Goal: Task Accomplishment & Management: Use online tool/utility

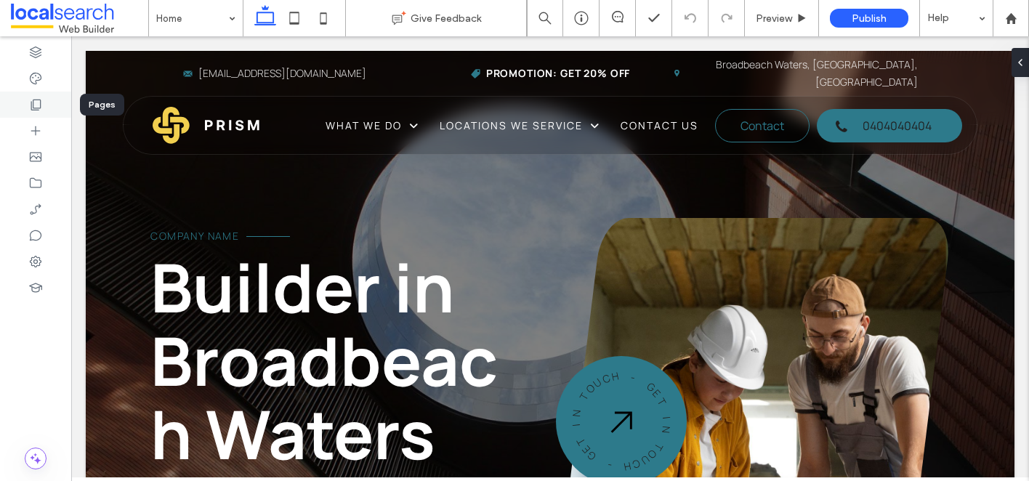
click at [39, 111] on icon at bounding box center [35, 104] width 15 height 15
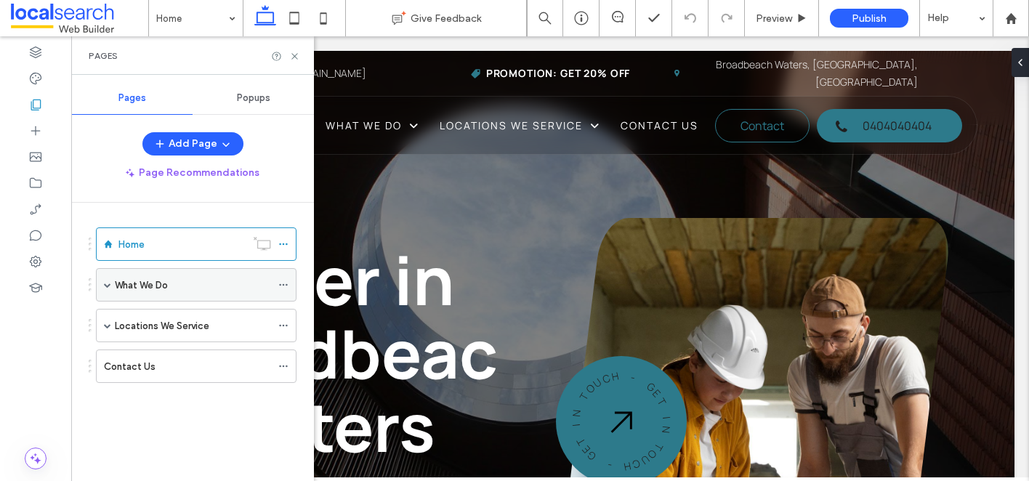
click at [110, 286] on span at bounding box center [107, 284] width 7 height 7
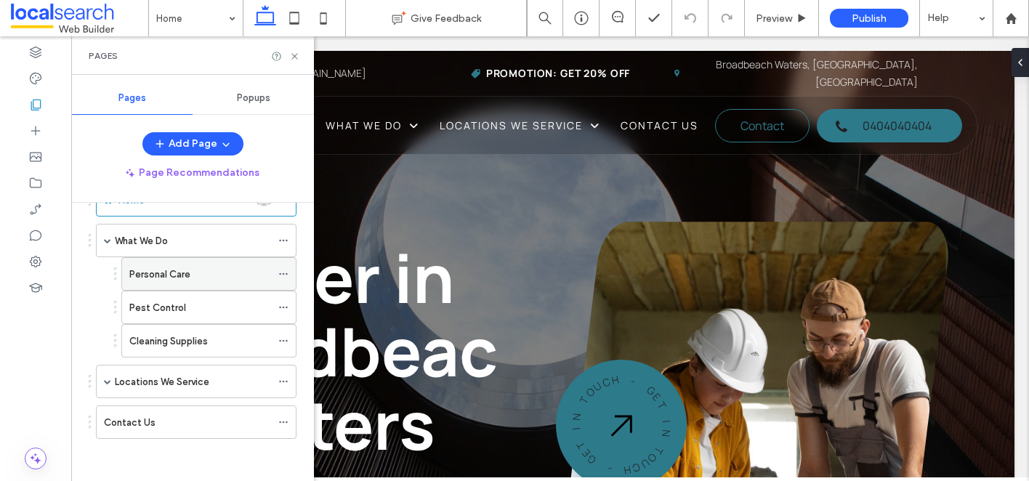
scroll to position [46, 0]
click at [107, 381] on span at bounding box center [107, 379] width 7 height 7
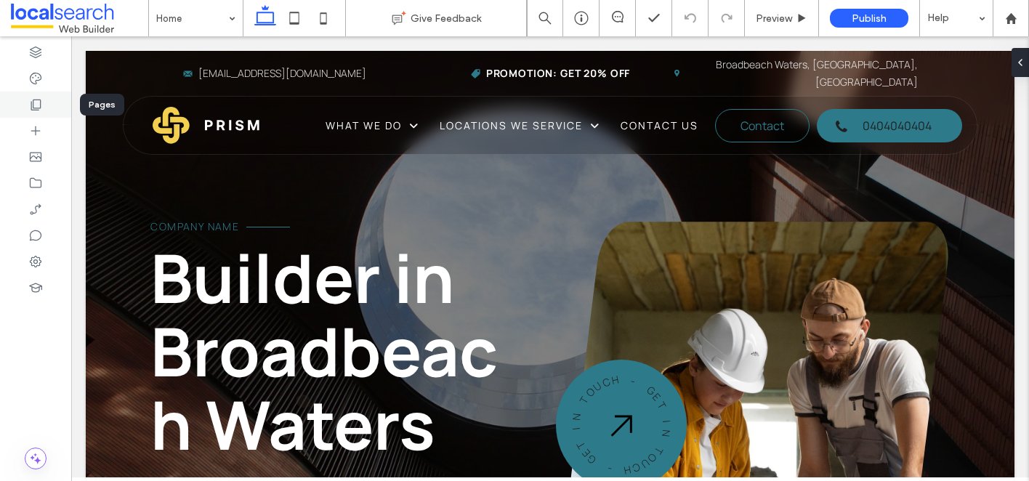
click at [50, 113] on div at bounding box center [35, 105] width 71 height 26
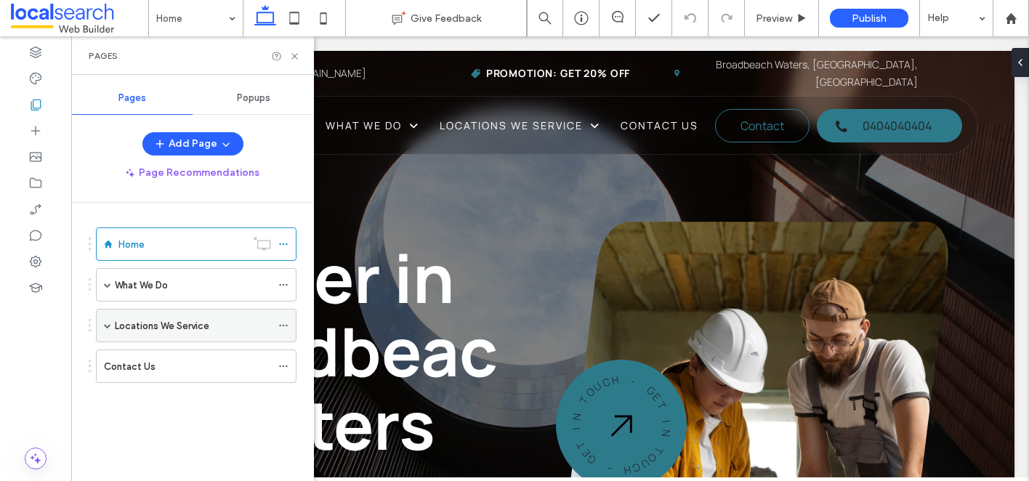
click at [108, 328] on span at bounding box center [107, 325] width 7 height 7
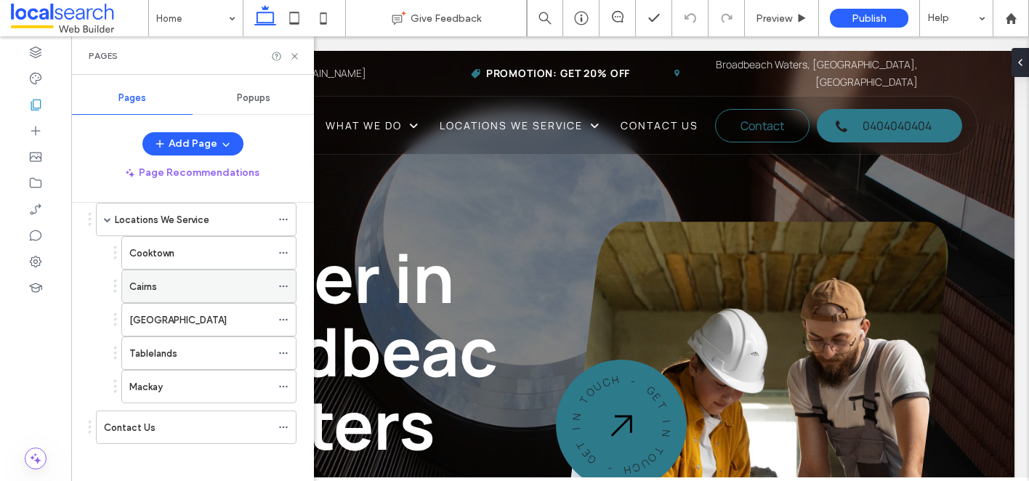
scroll to position [107, 0]
